Goal: Information Seeking & Learning: Learn about a topic

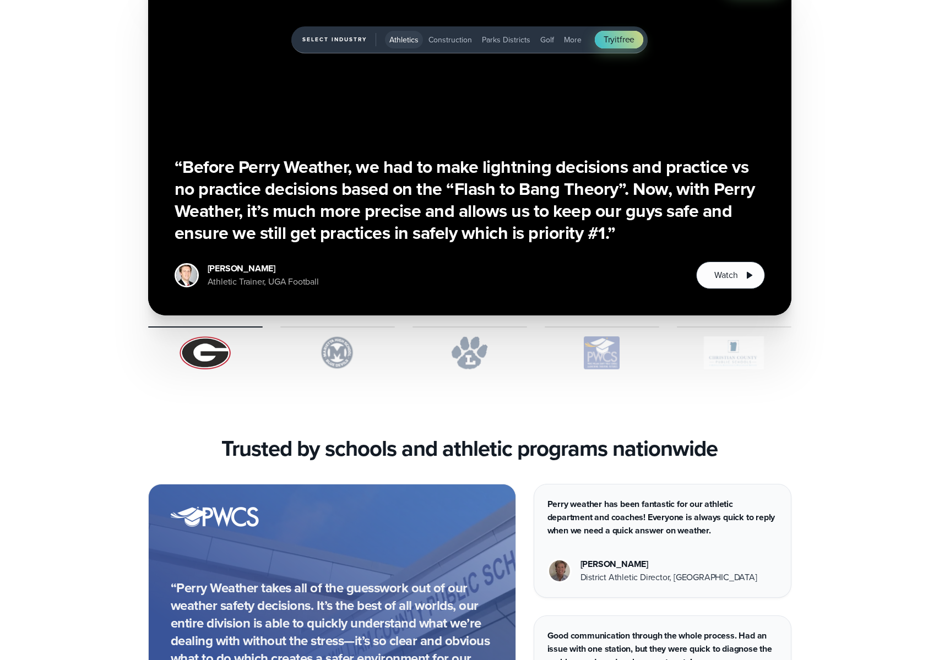
scroll to position [3098, 0]
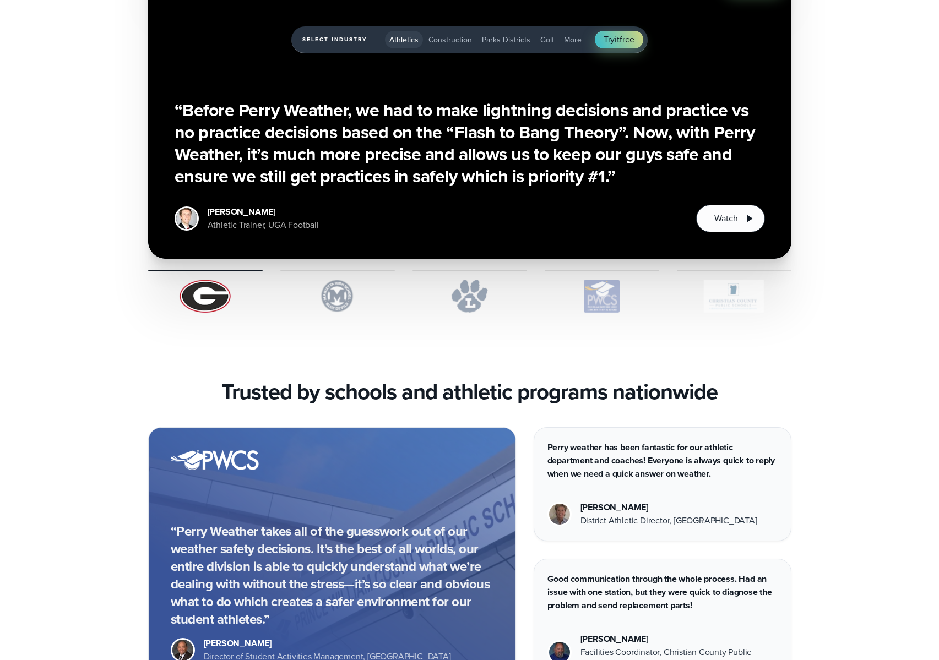
click at [336, 298] on img "1 of 5" at bounding box center [337, 296] width 115 height 33
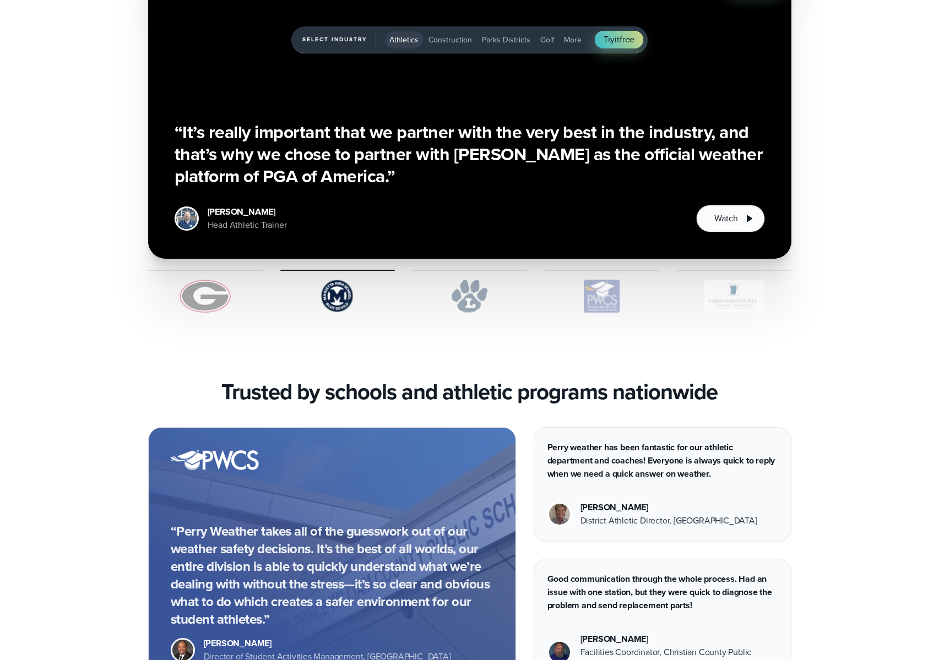
click at [462, 294] on img "1 of 5" at bounding box center [470, 296] width 115 height 33
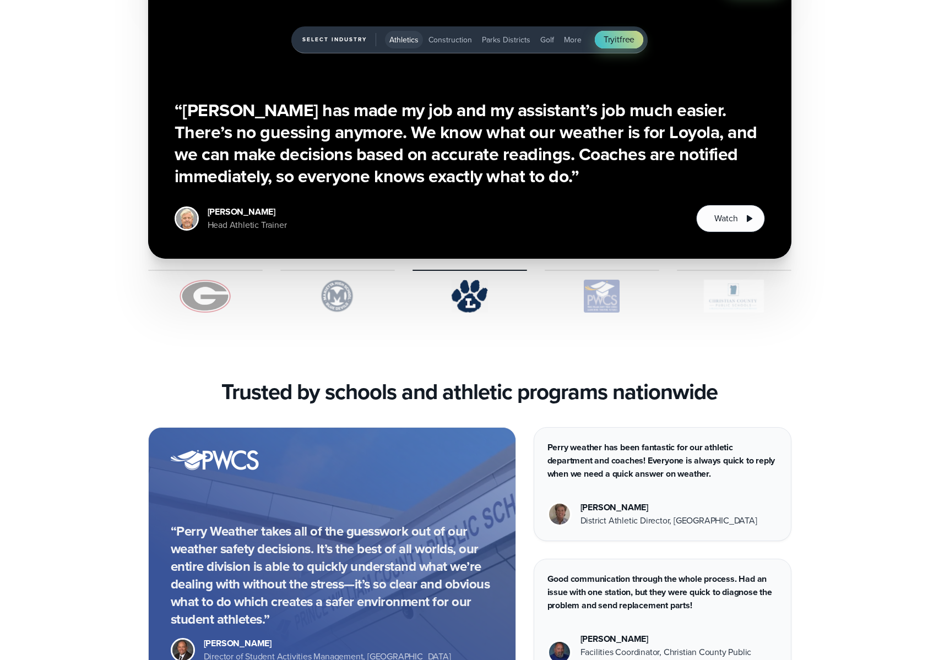
click at [589, 298] on img "1 of 5" at bounding box center [602, 296] width 115 height 33
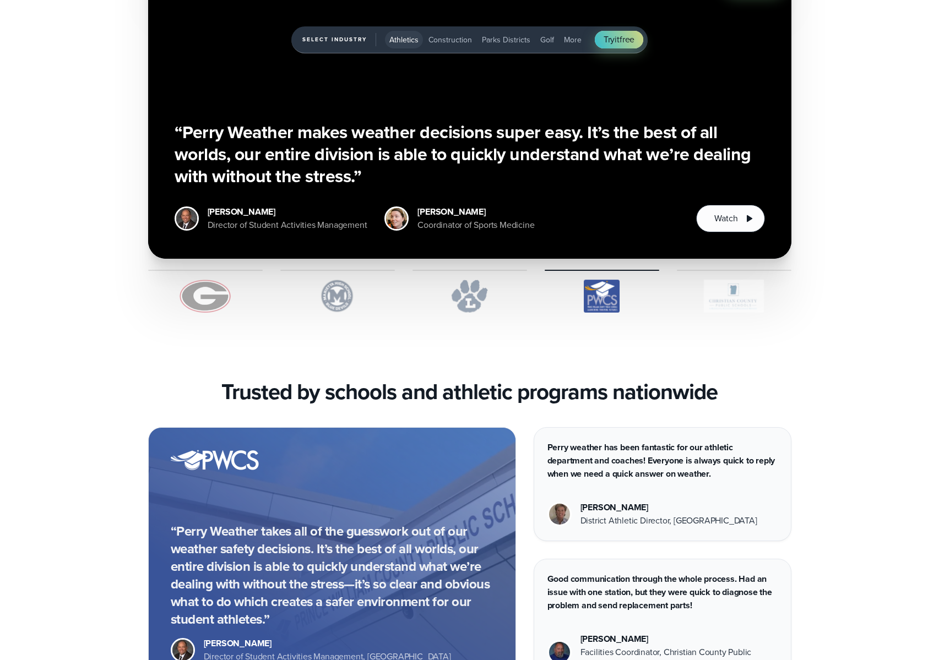
click at [722, 305] on img "1 of 5" at bounding box center [734, 296] width 115 height 33
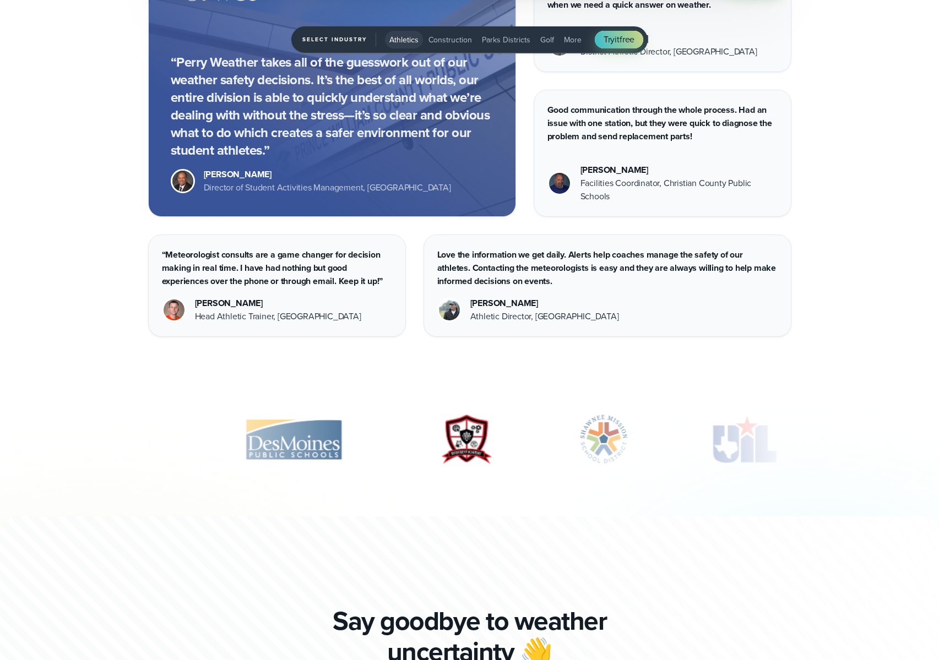
scroll to position [3617, 0]
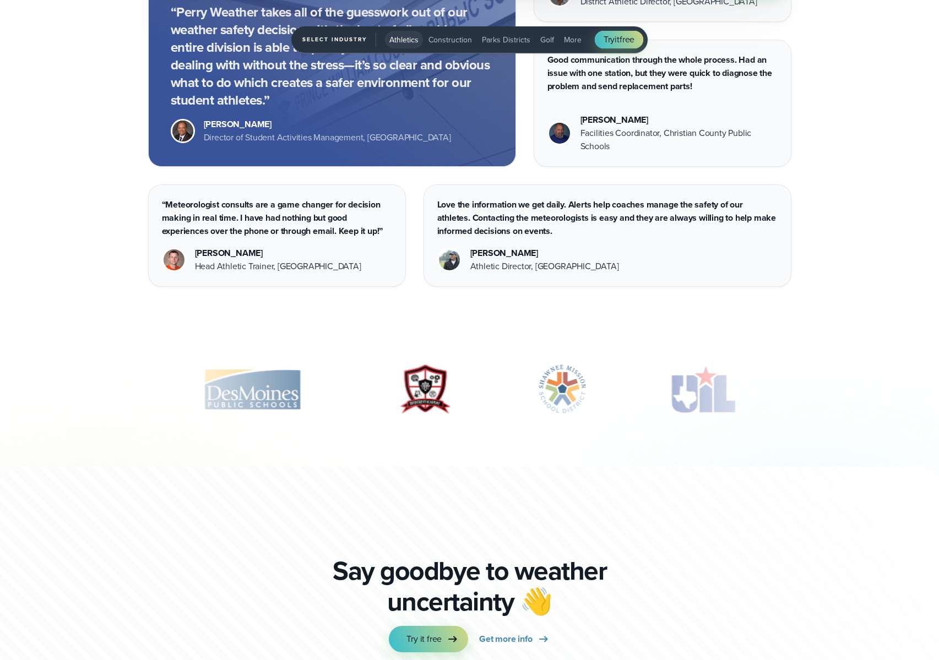
click at [721, 393] on img "9 of 10" at bounding box center [703, 389] width 88 height 55
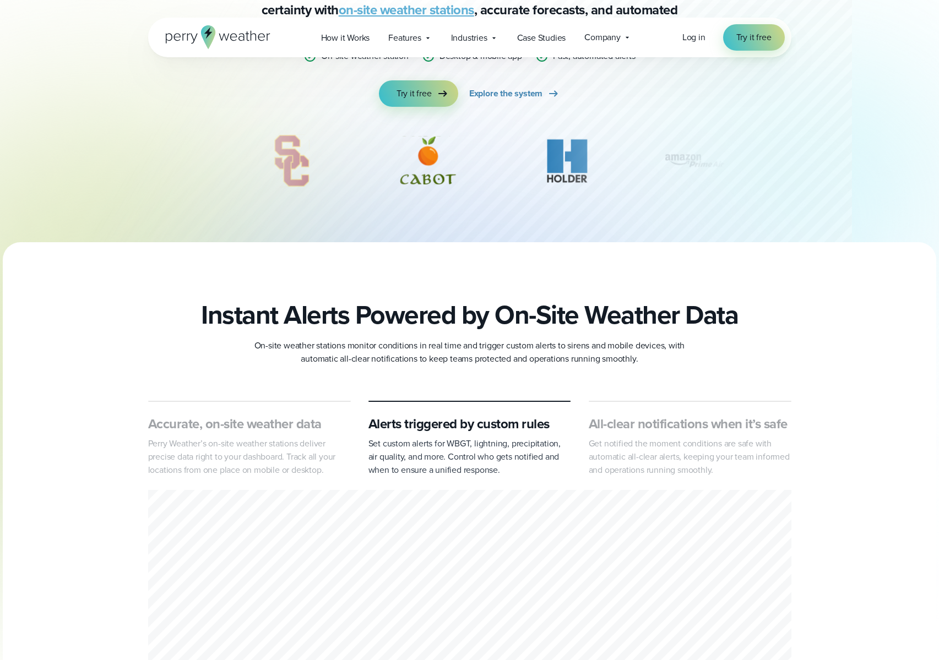
scroll to position [0, 0]
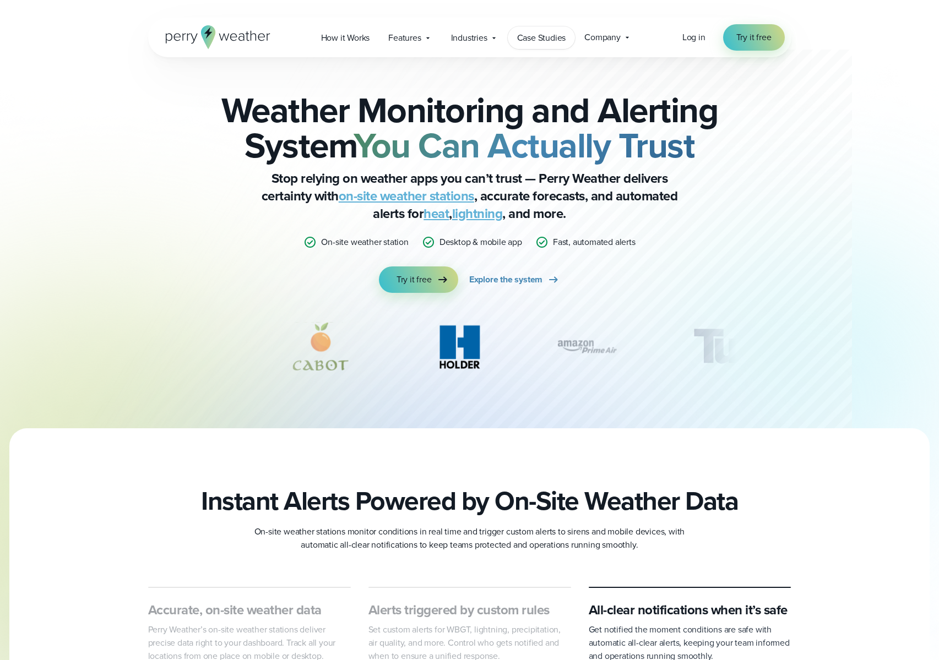
click at [534, 40] on span "Case Studies" at bounding box center [541, 37] width 49 height 13
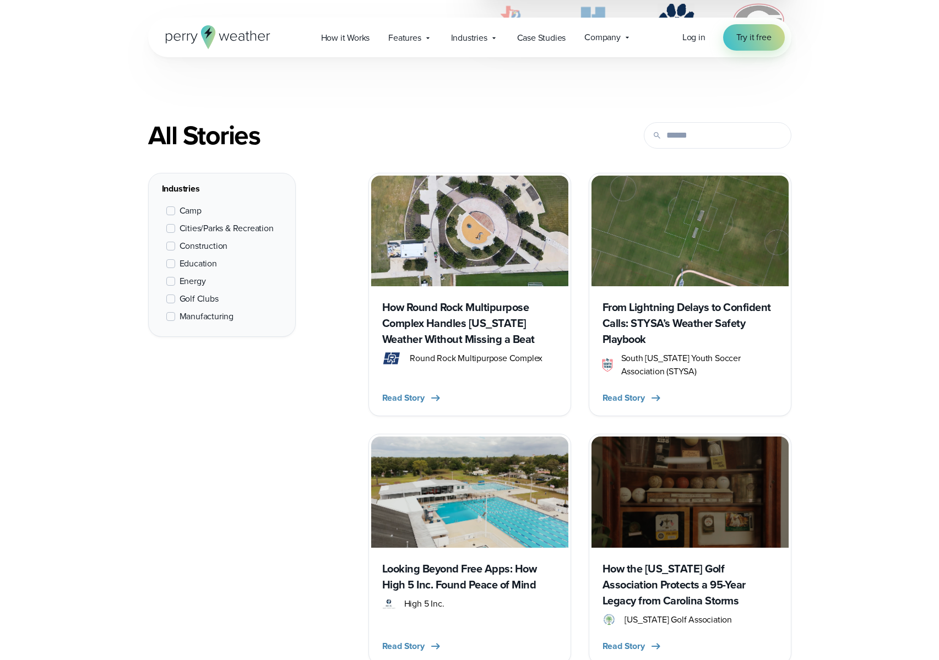
scroll to position [381, 0]
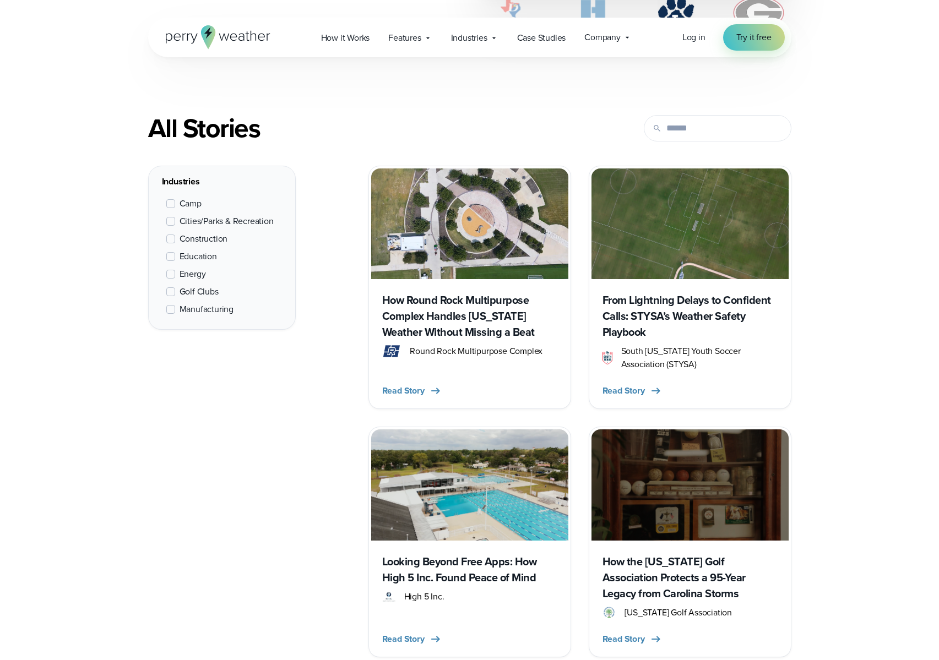
click at [171, 259] on span at bounding box center [170, 256] width 9 height 9
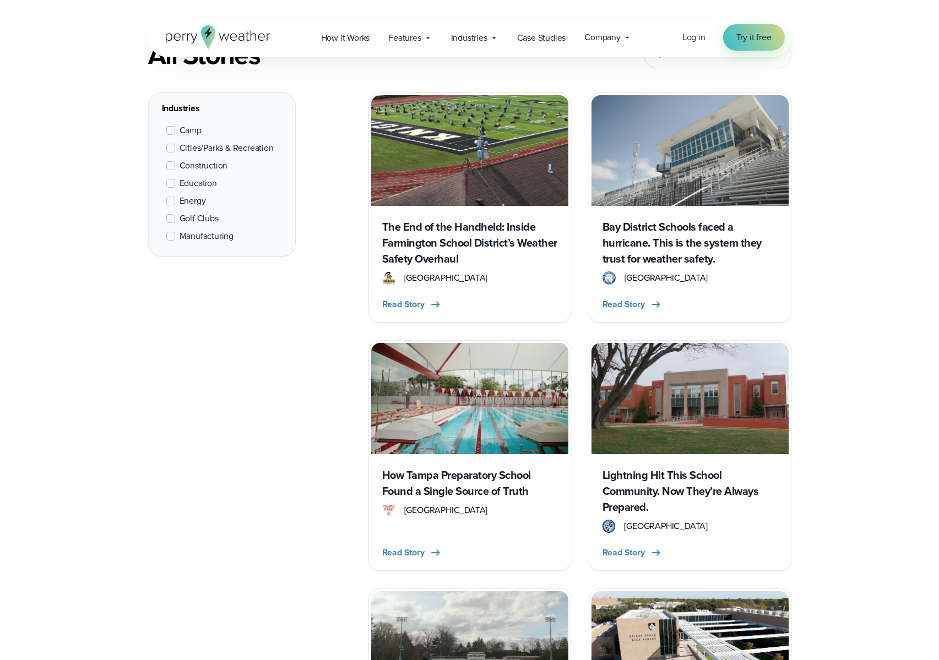
scroll to position [487, 0]
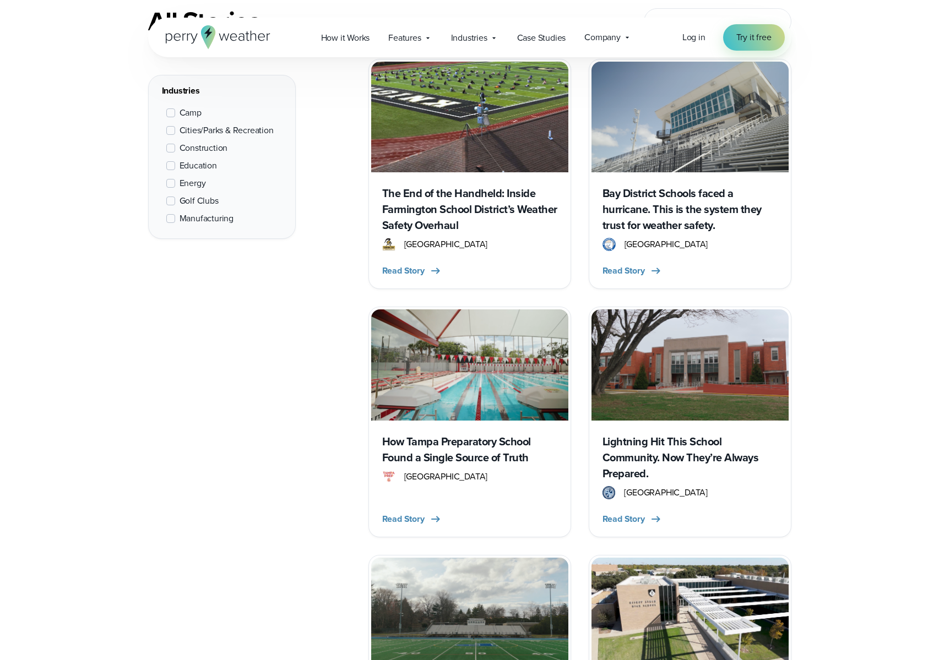
click at [477, 441] on h3 "How Tampa Preparatory School Found a Single Source of Truth" at bounding box center [469, 450] width 175 height 32
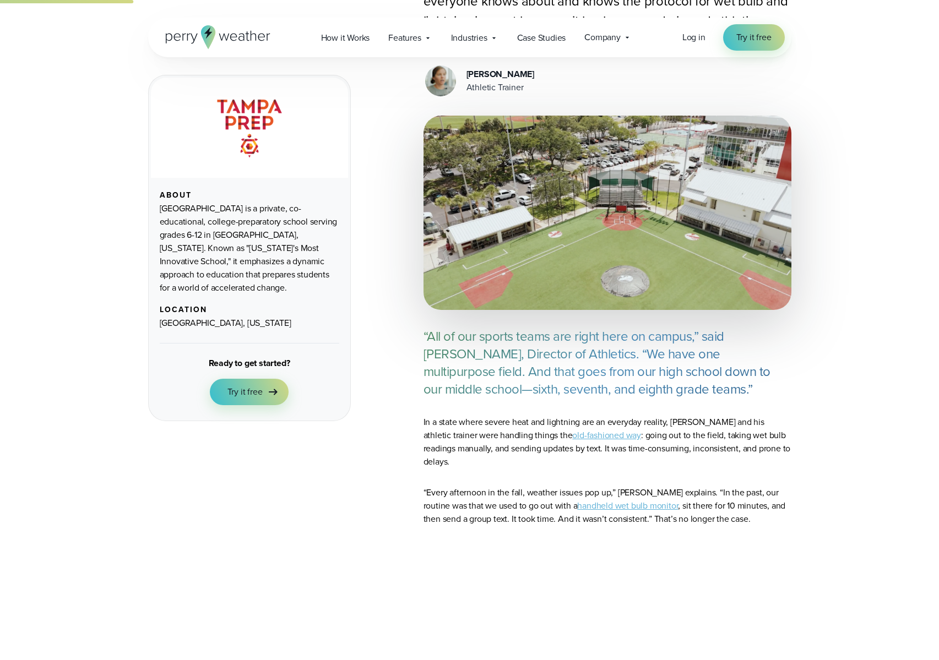
scroll to position [538, 0]
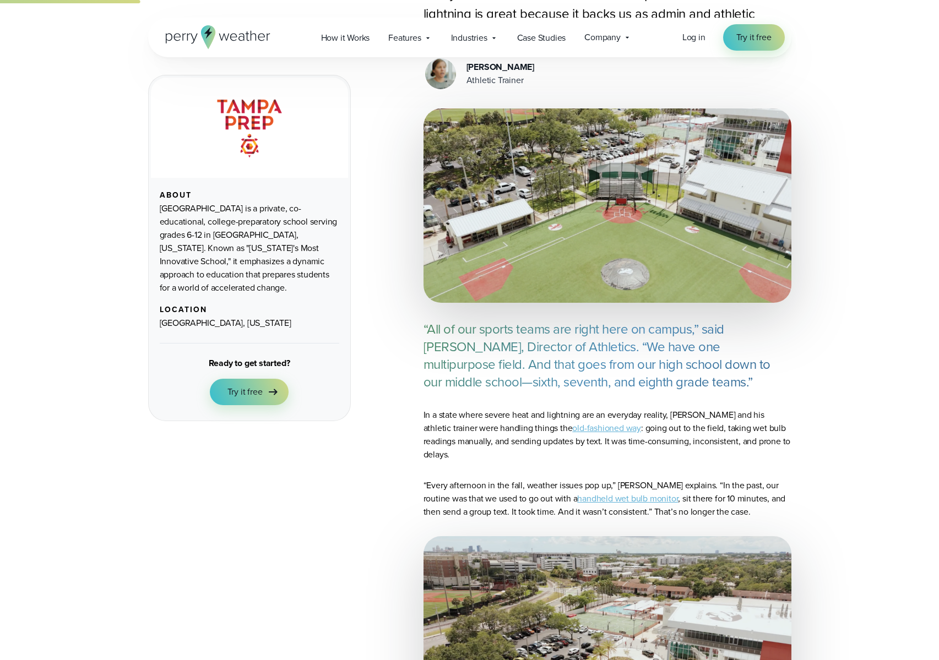
click at [572, 422] on link "old-fashioned way" at bounding box center [606, 428] width 69 height 13
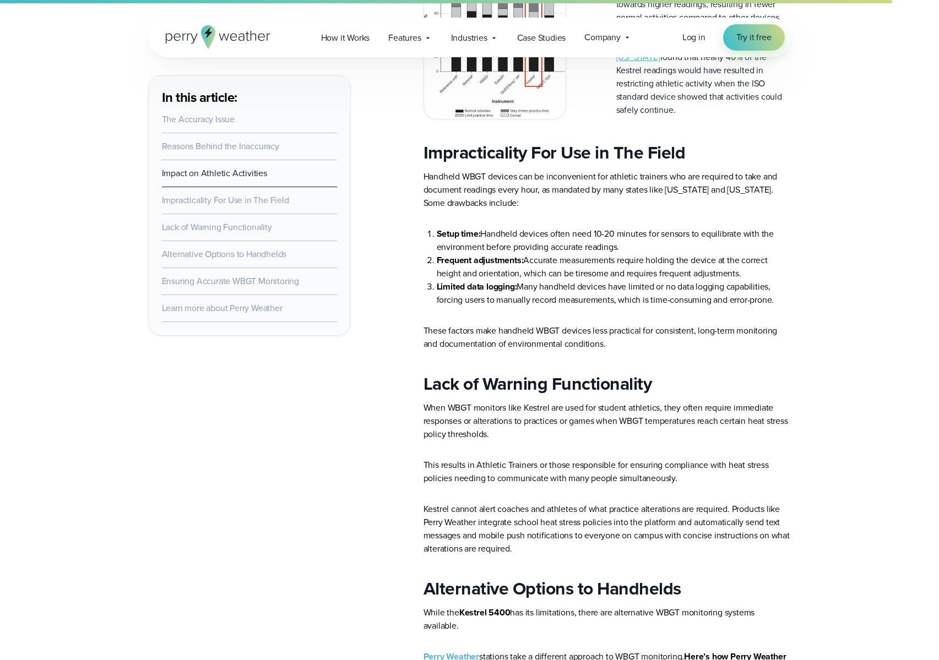
scroll to position [2398, 0]
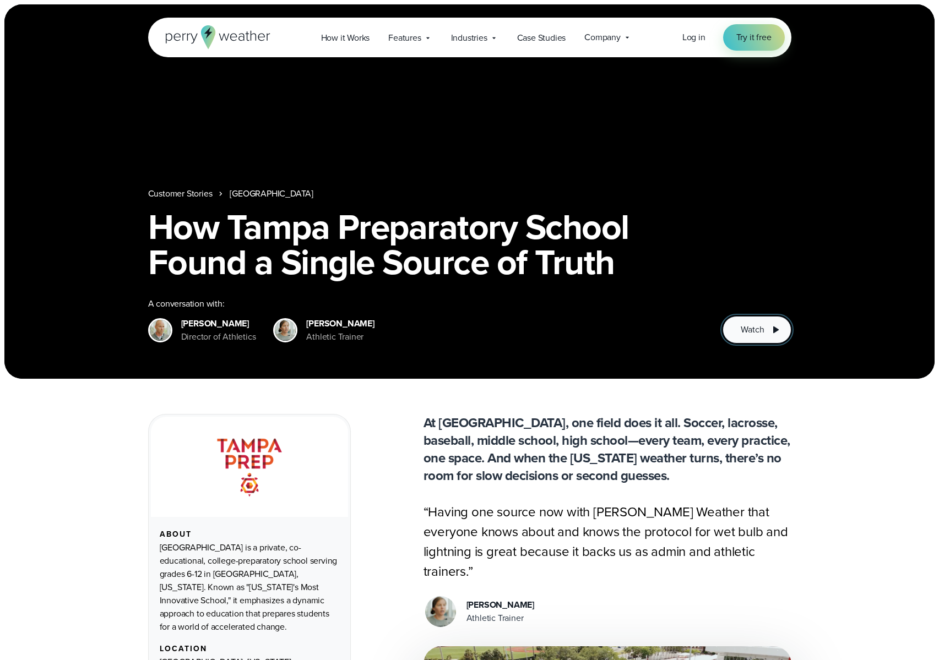
click at [756, 325] on span "Watch" at bounding box center [752, 329] width 23 height 13
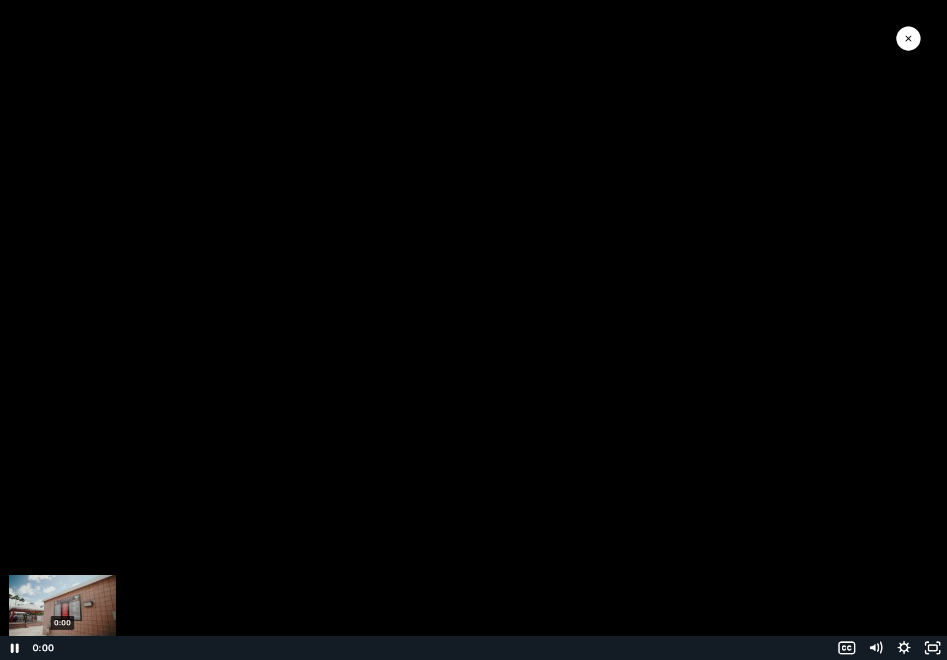
click at [62, 648] on div "0:00" at bounding box center [443, 648] width 763 height 24
